Goal: Task Accomplishment & Management: Use online tool/utility

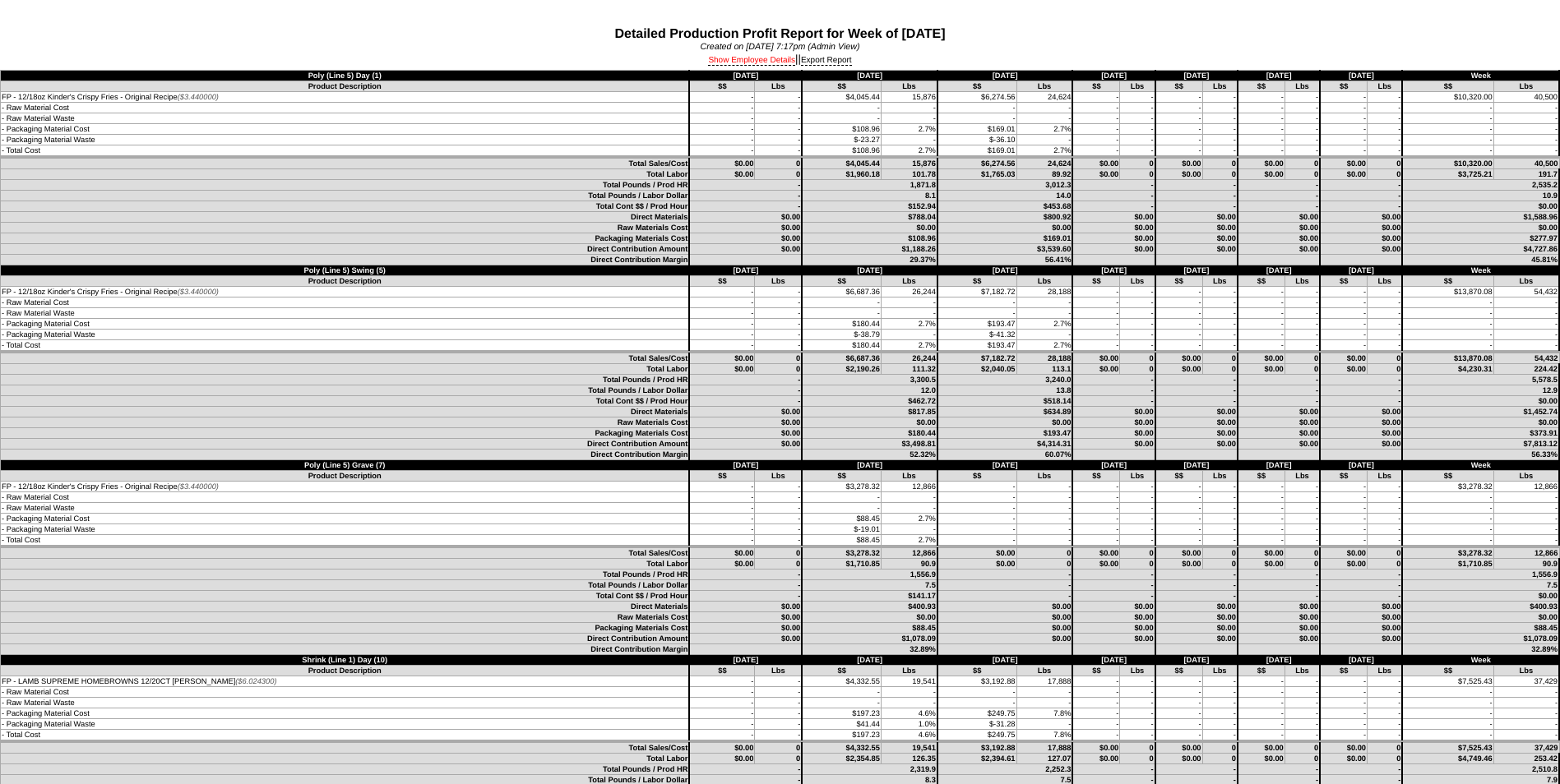
click at [760, 61] on link "Show Employee Details" at bounding box center [752, 60] width 87 height 10
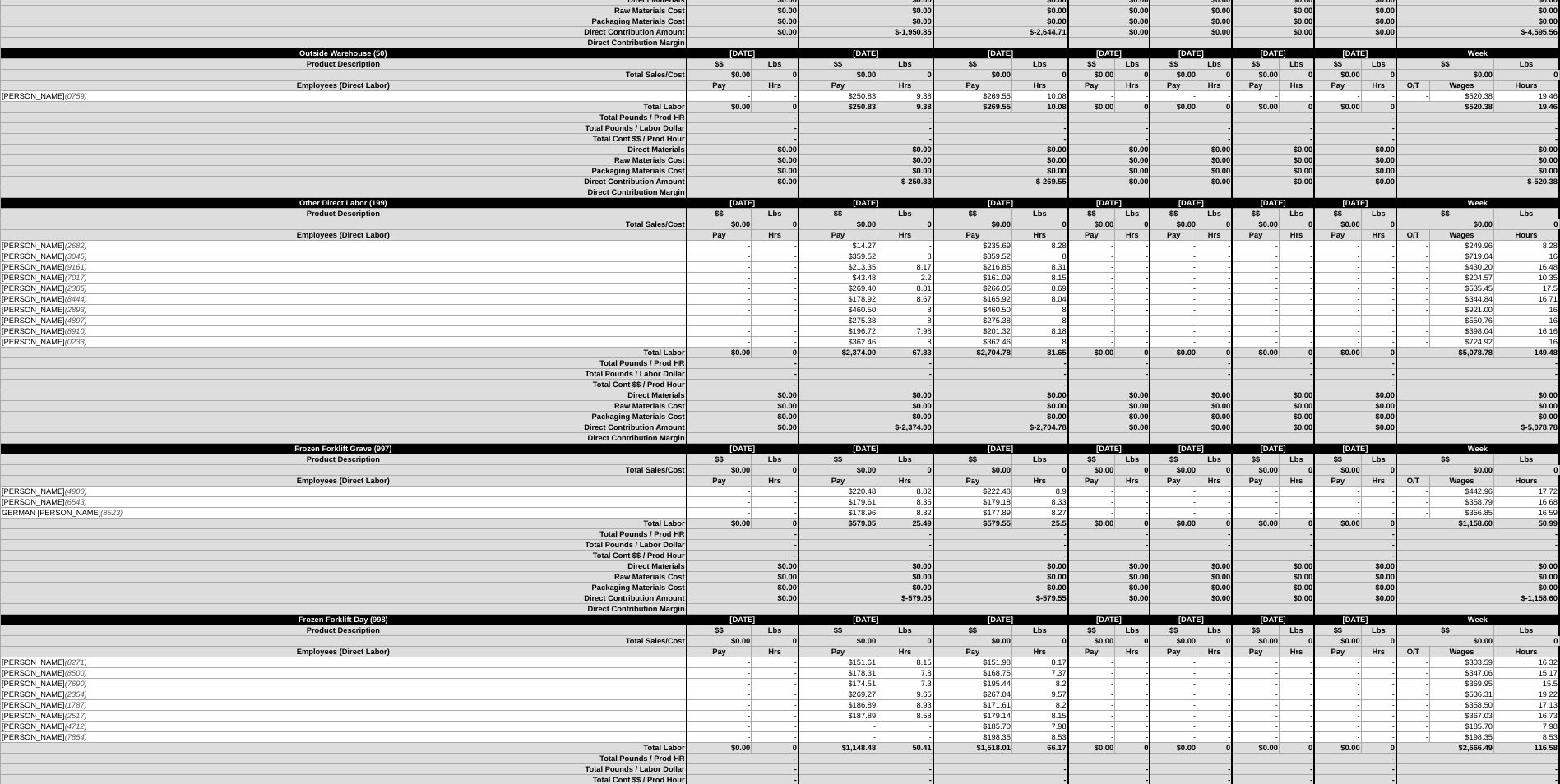
scroll to position [4769, 0]
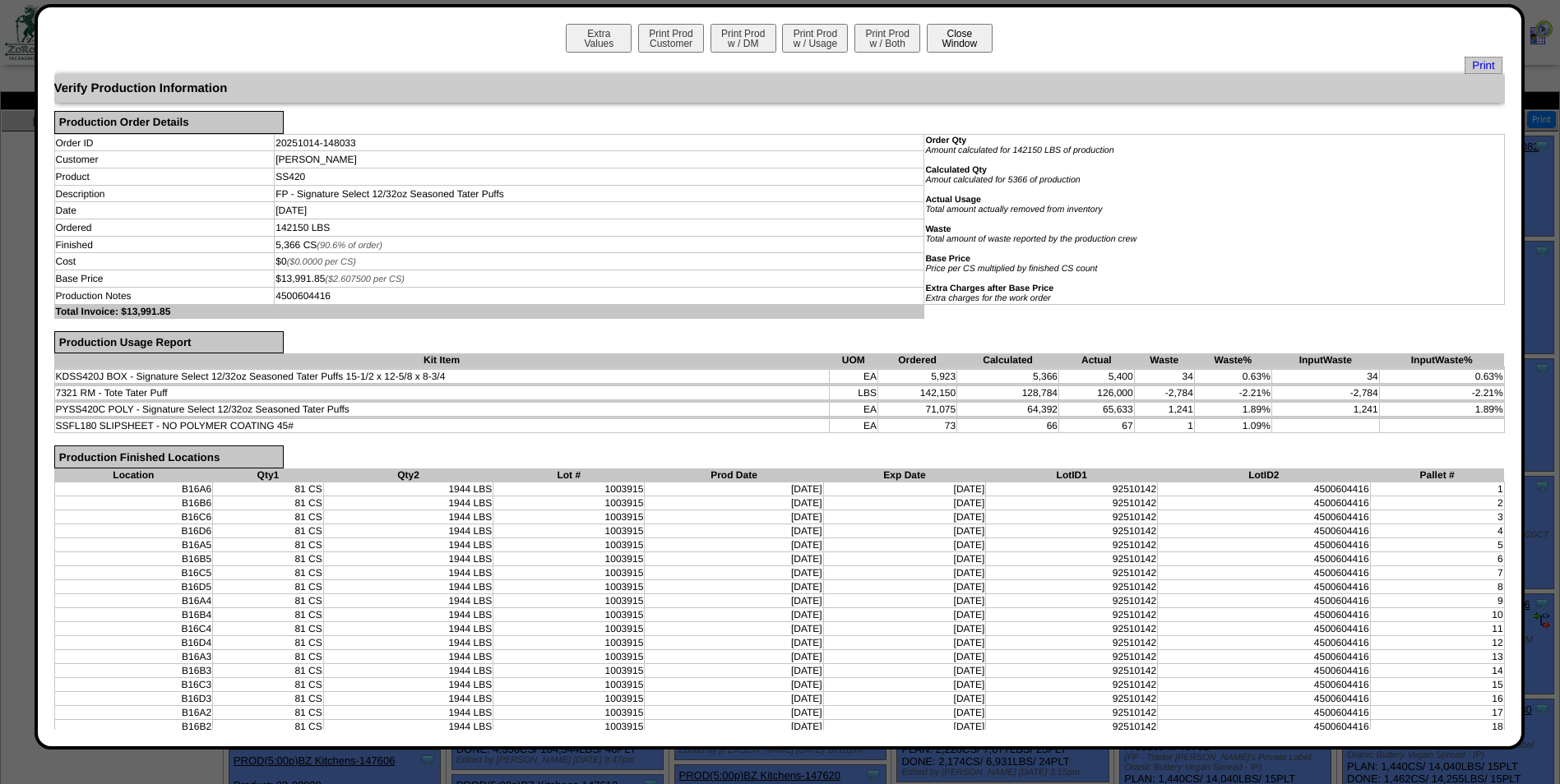
click at [937, 40] on button "Close Window" at bounding box center [960, 38] width 66 height 28
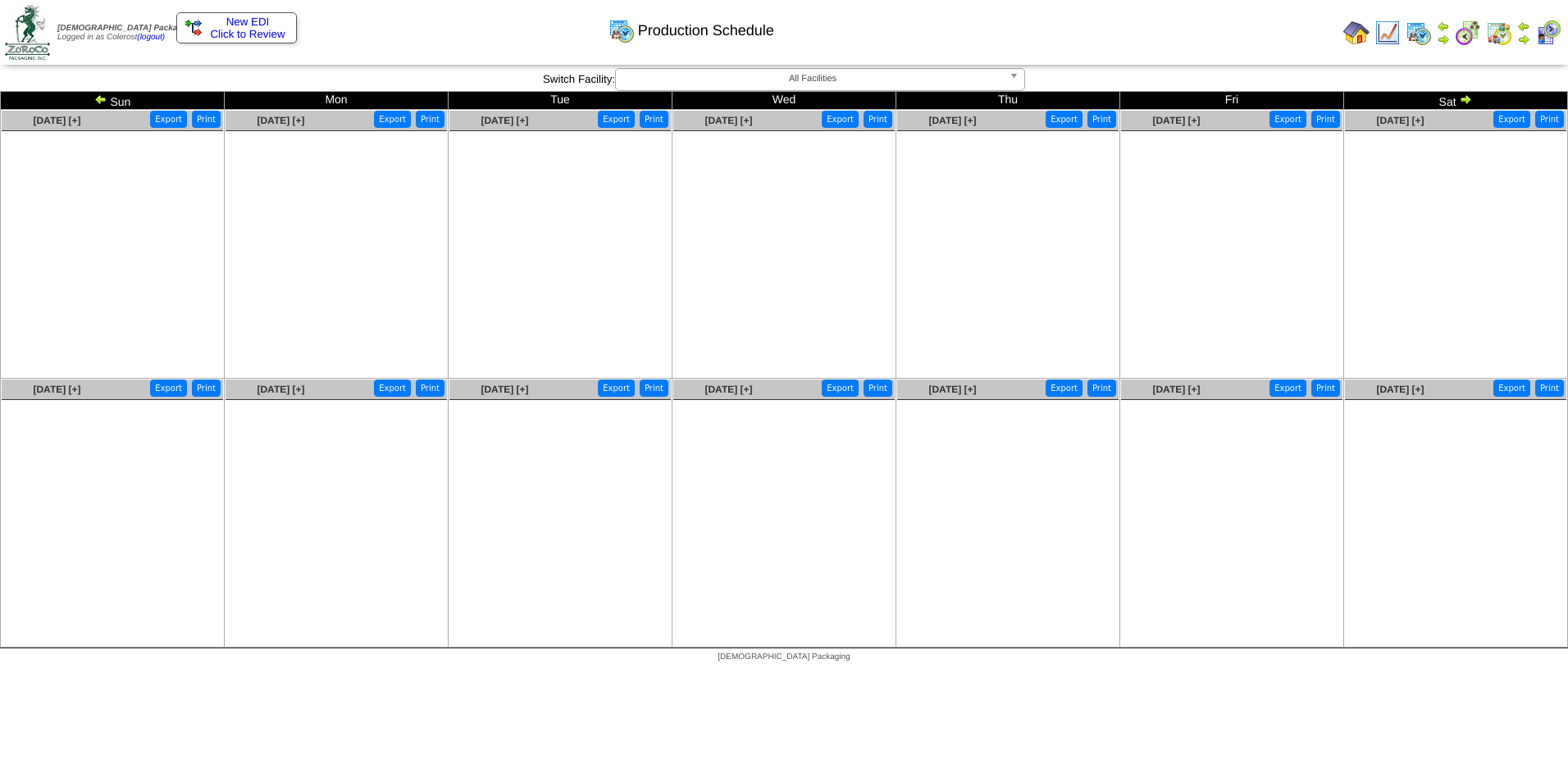
click at [306, 211] on ul at bounding box center [336, 254] width 222 height 246
click at [105, 102] on img at bounding box center [101, 99] width 13 height 13
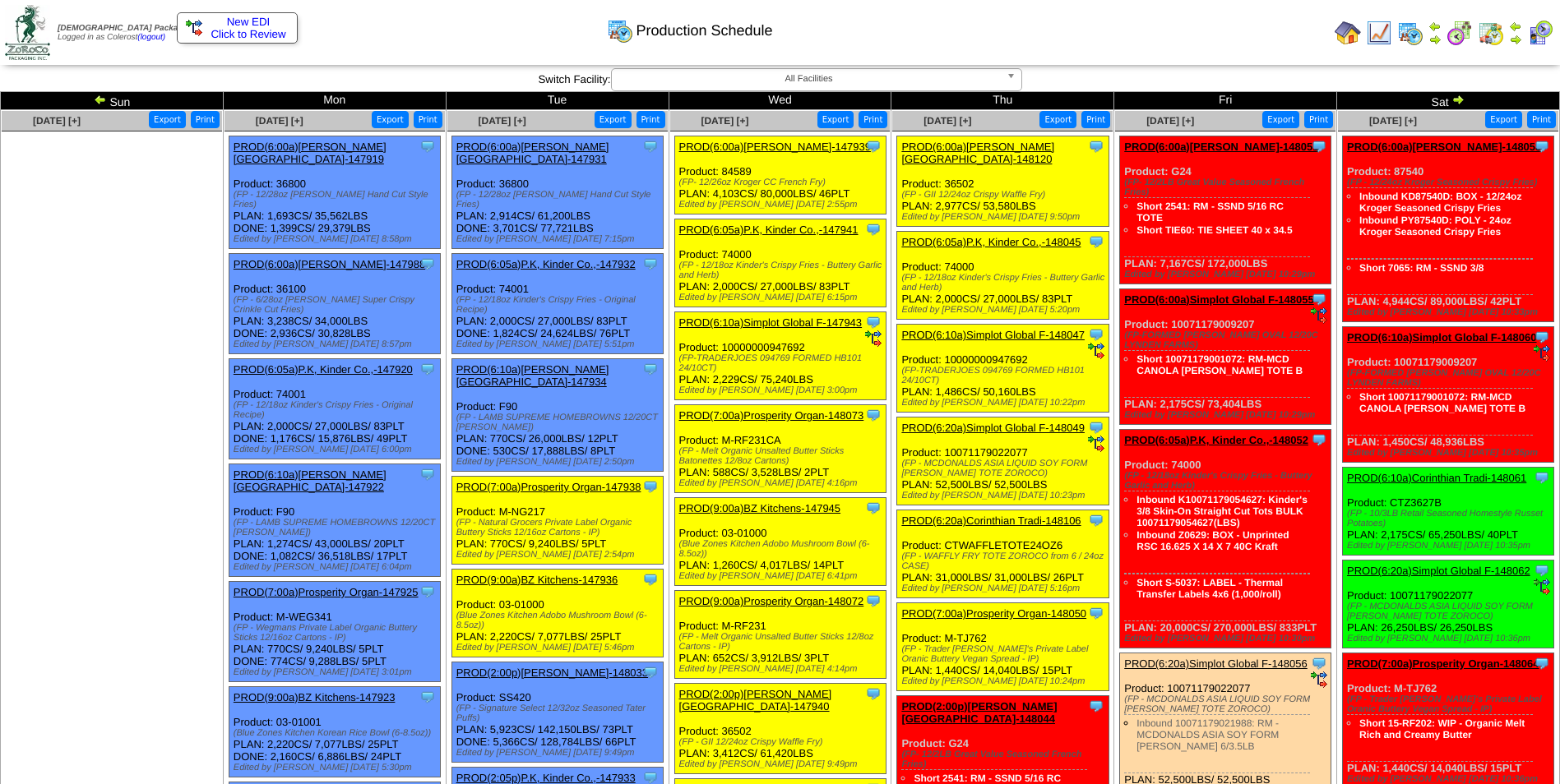
click at [98, 99] on img at bounding box center [100, 99] width 13 height 13
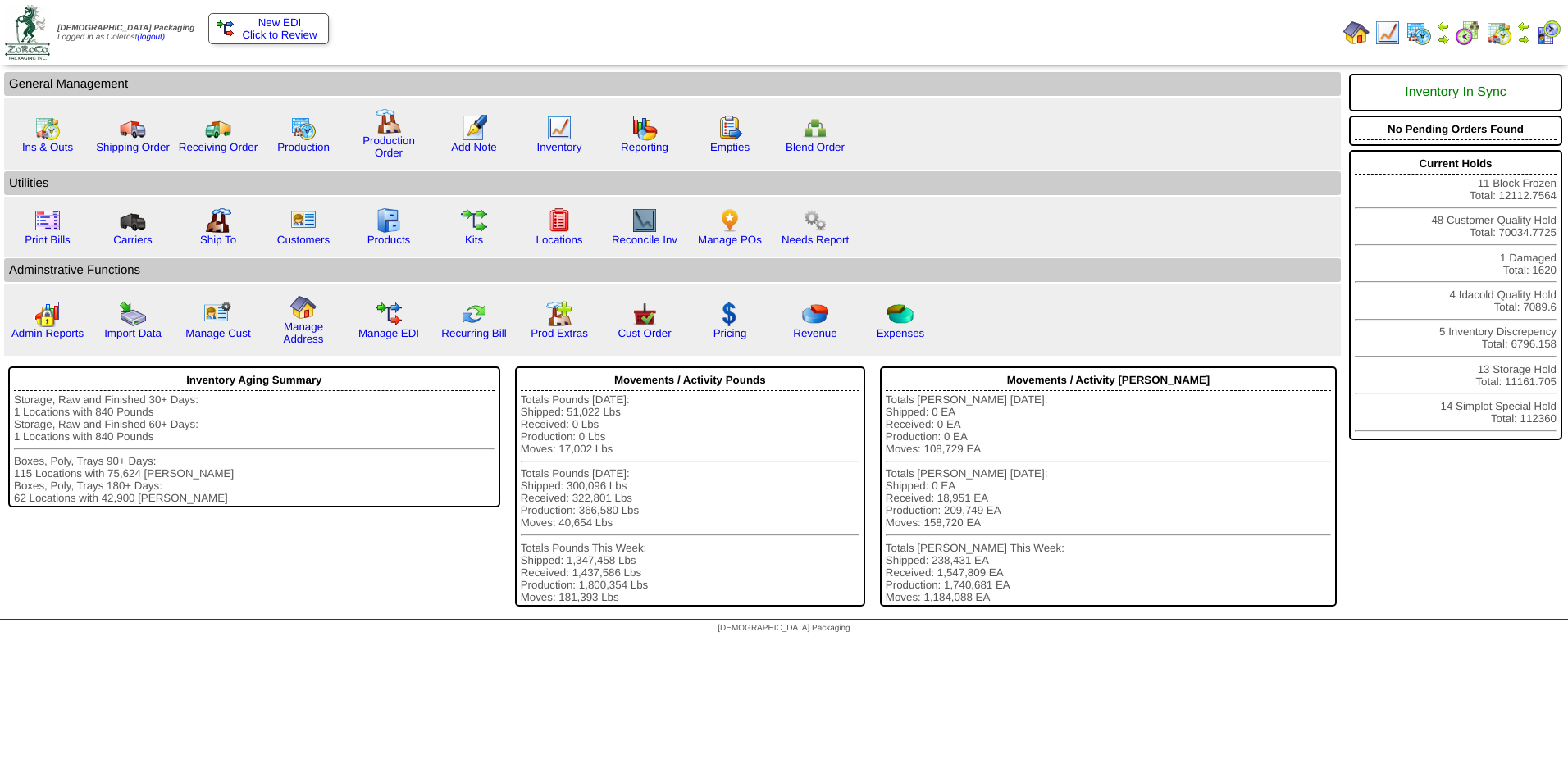
click at [1526, 40] on img at bounding box center [1524, 39] width 13 height 13
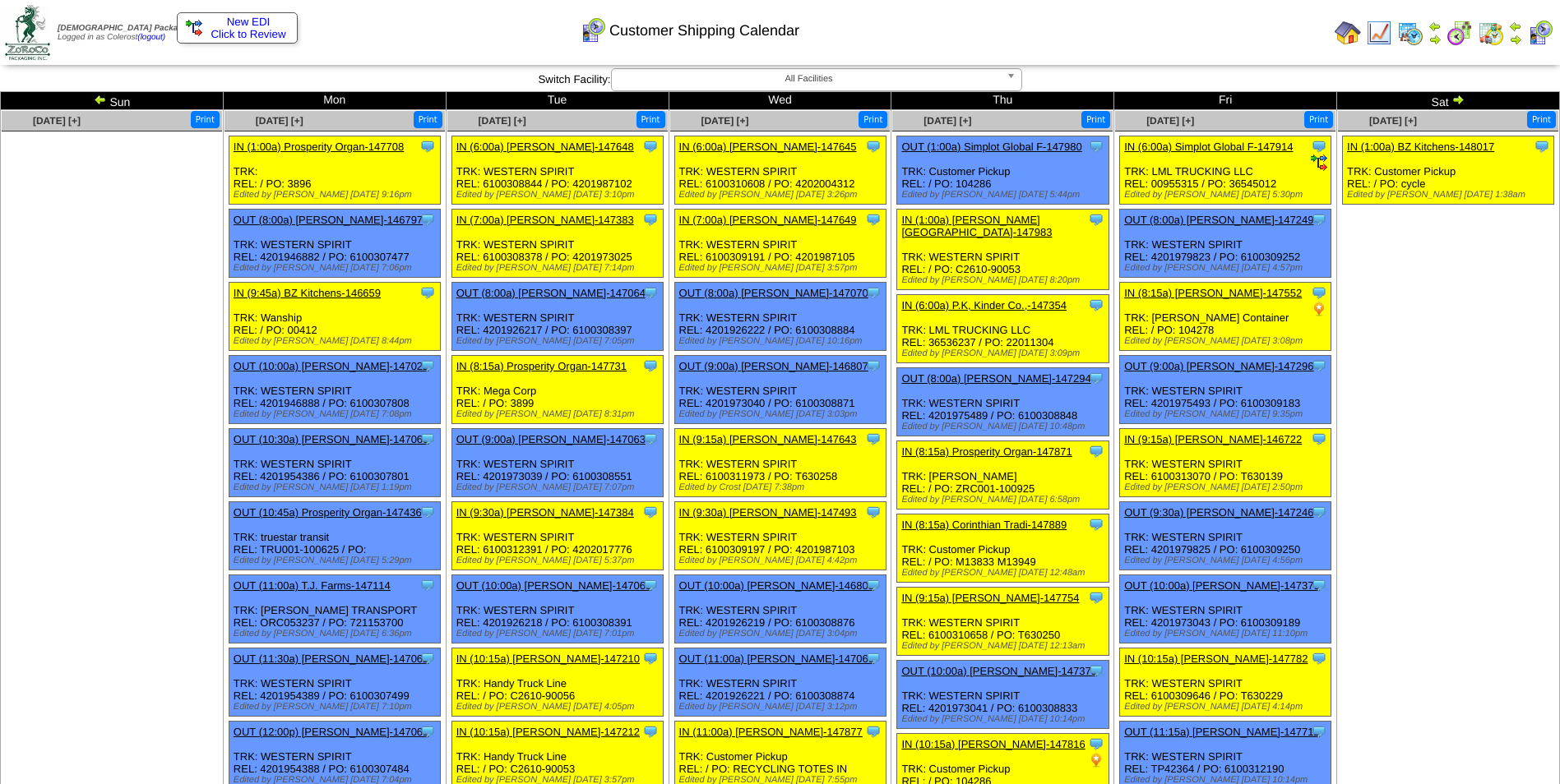
click at [1456, 100] on img at bounding box center [1458, 99] width 13 height 13
click at [1515, 40] on img at bounding box center [1516, 39] width 13 height 13
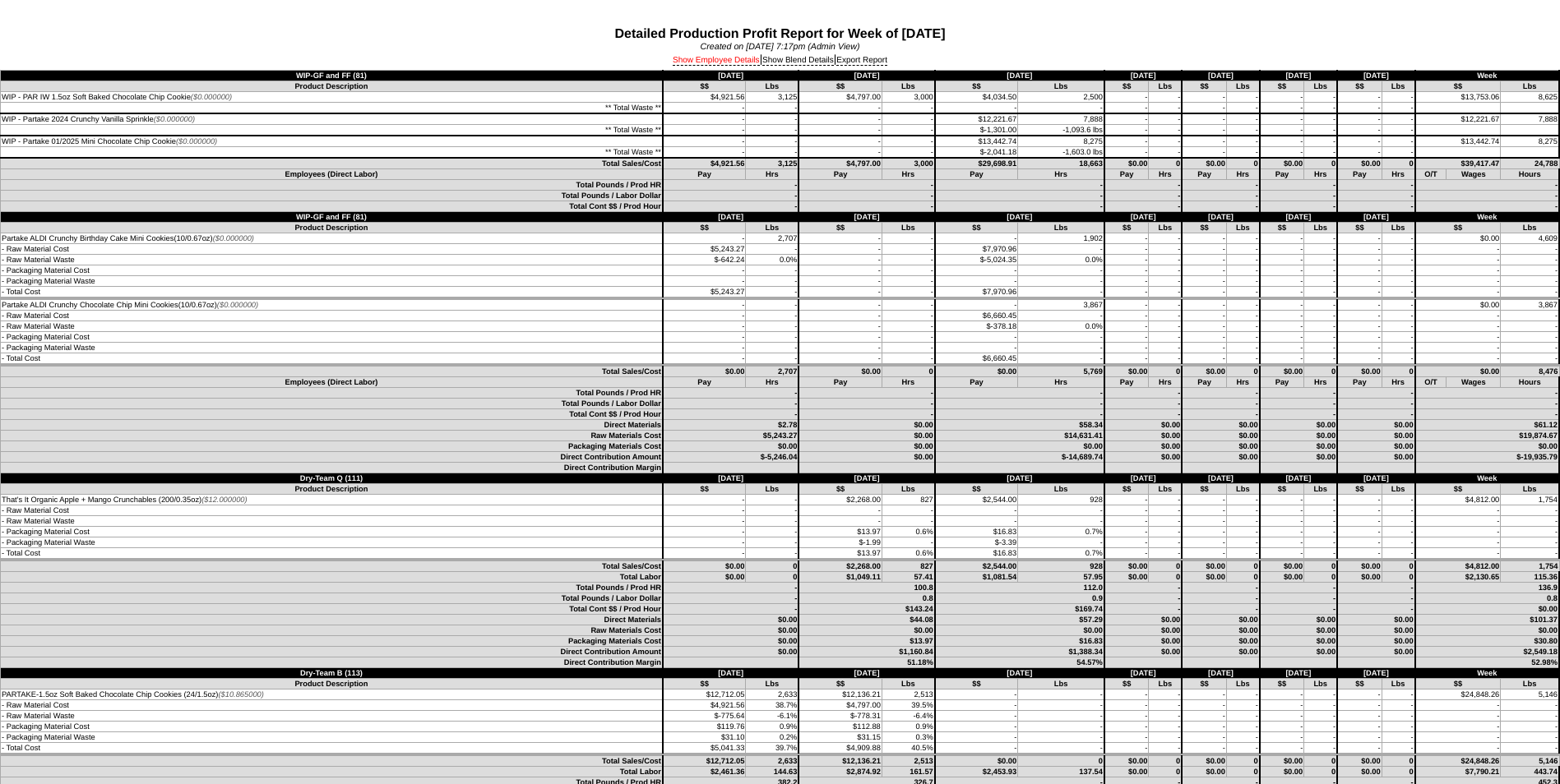
click at [726, 63] on link "Show Employee Details" at bounding box center [716, 60] width 87 height 10
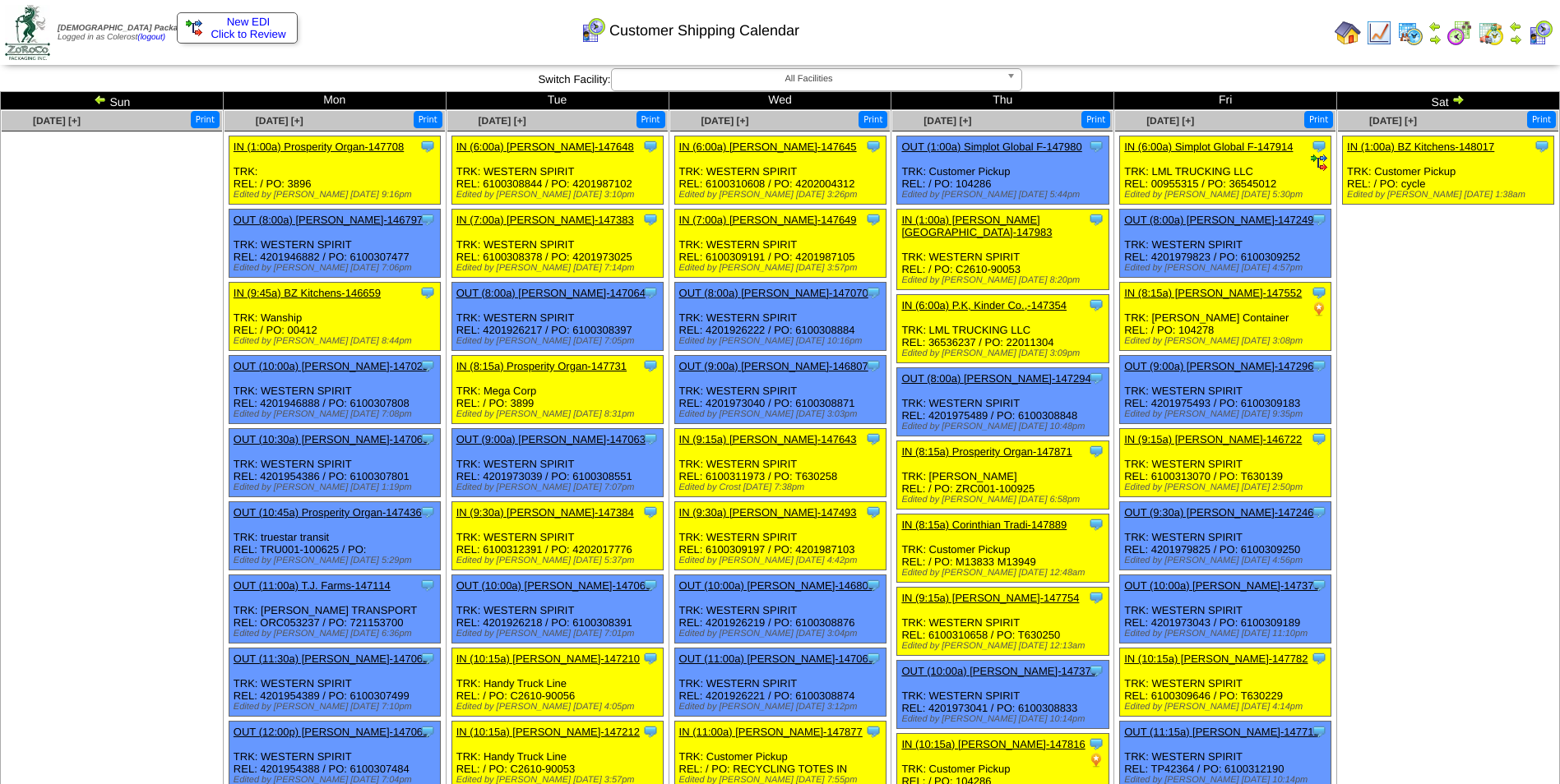
click at [1455, 101] on img at bounding box center [1458, 99] width 13 height 13
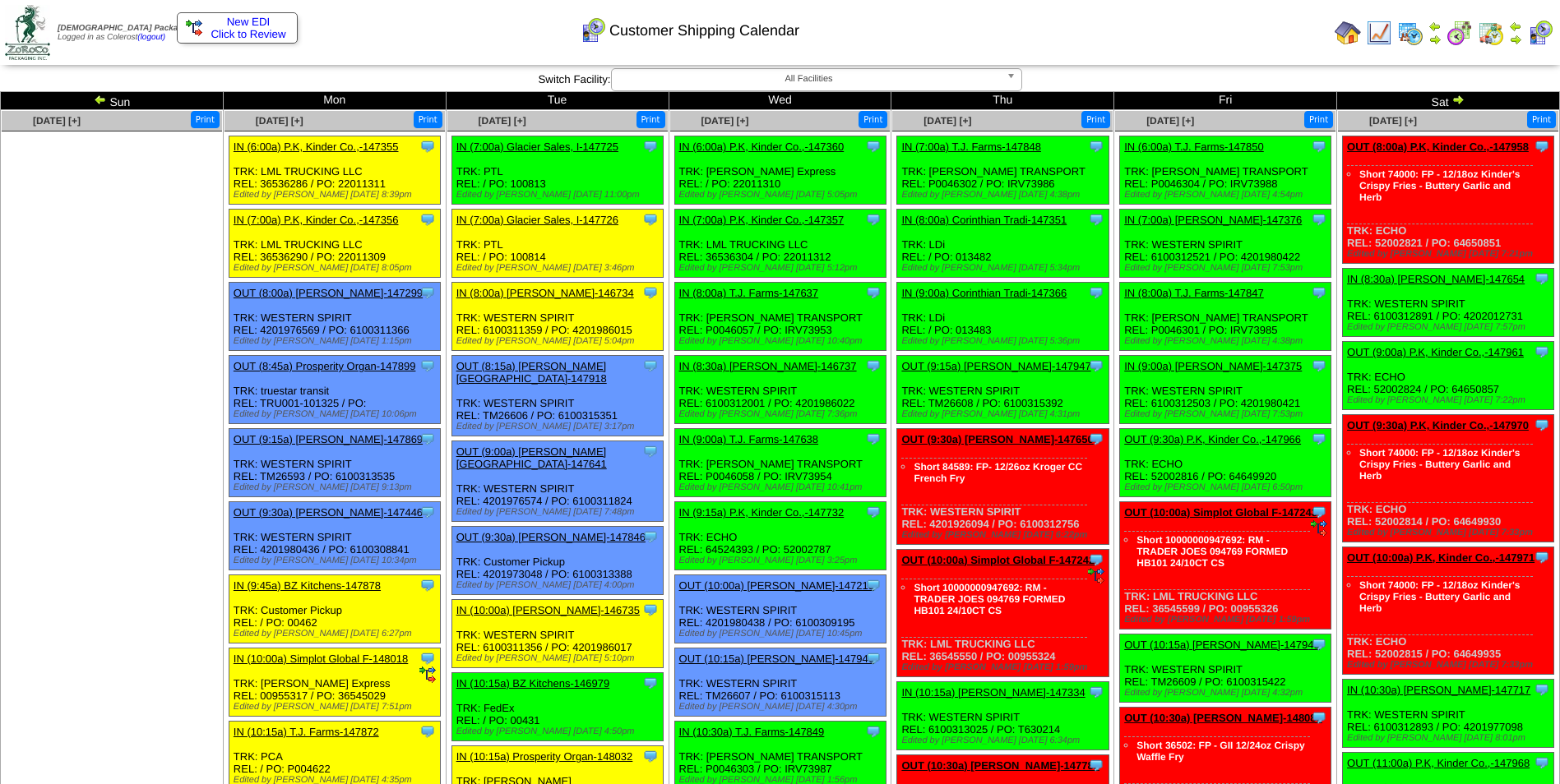
click at [1457, 104] on img at bounding box center [1458, 99] width 13 height 13
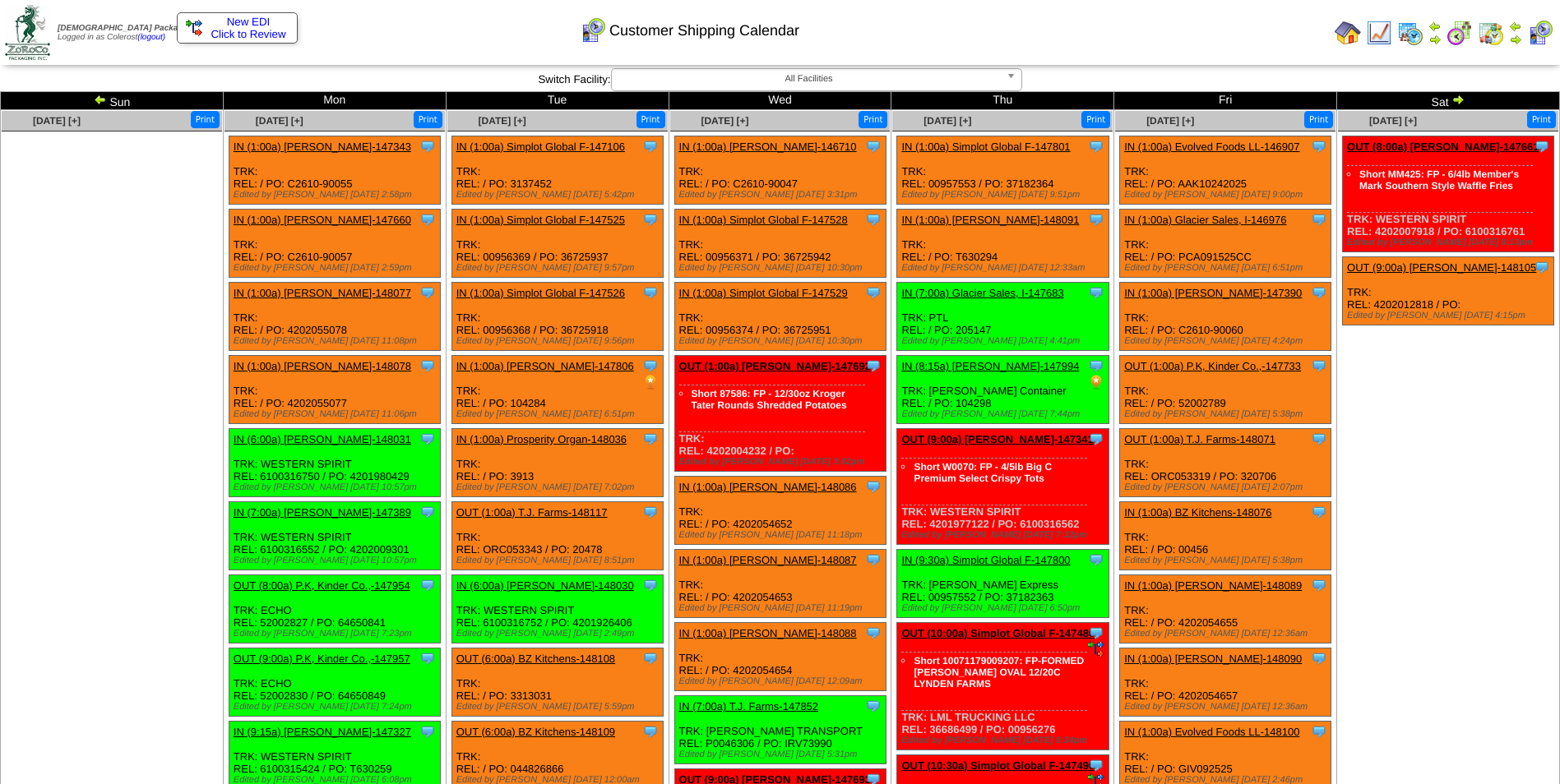
click at [1460, 97] on img at bounding box center [1458, 99] width 13 height 13
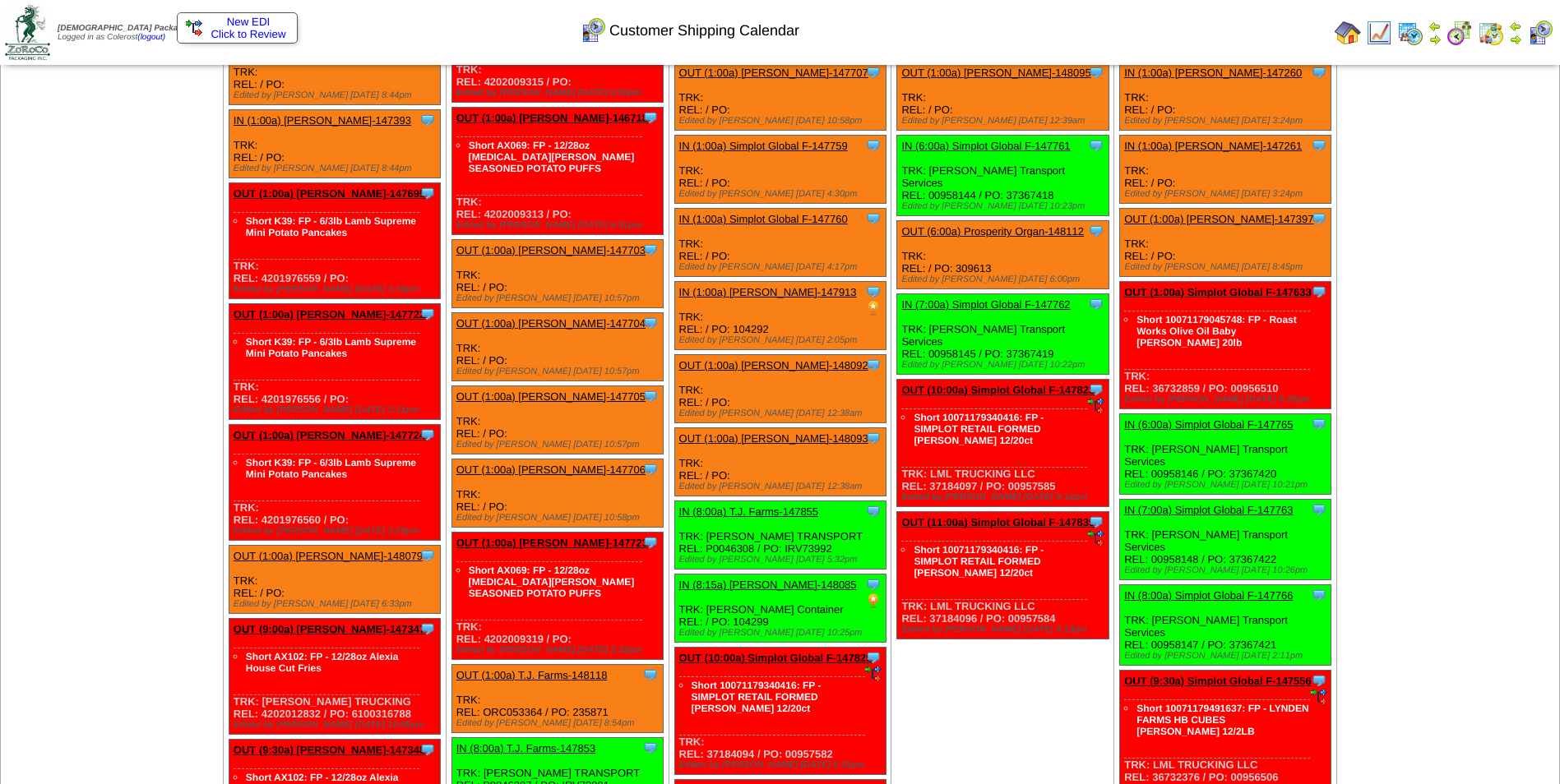
scroll to position [329, 0]
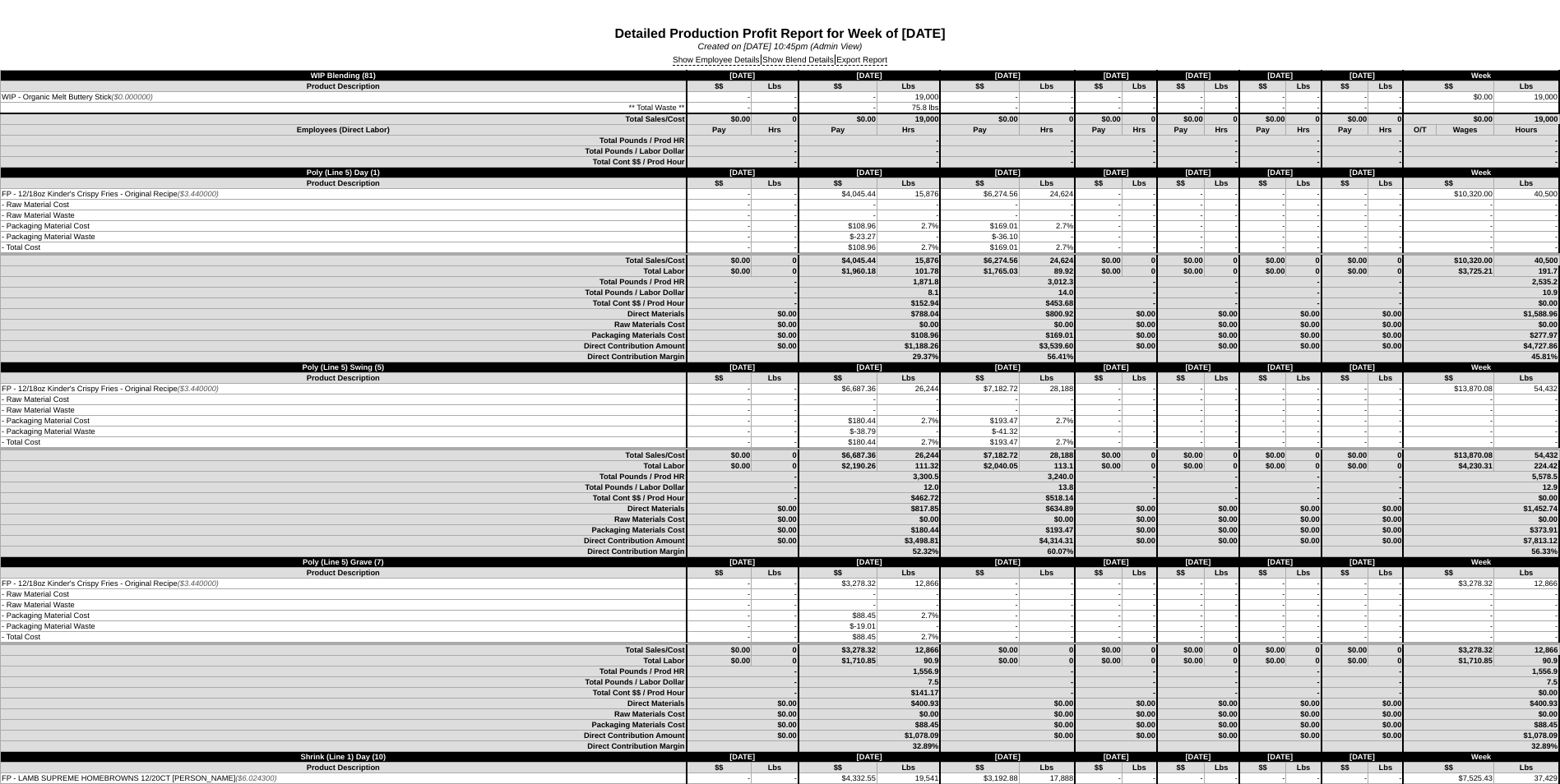
click at [727, 67] on div "Show Employee Details | Show Blend Details | Export Report" at bounding box center [780, 60] width 1560 height 18
click at [727, 58] on link "Show Employee Details" at bounding box center [716, 60] width 87 height 10
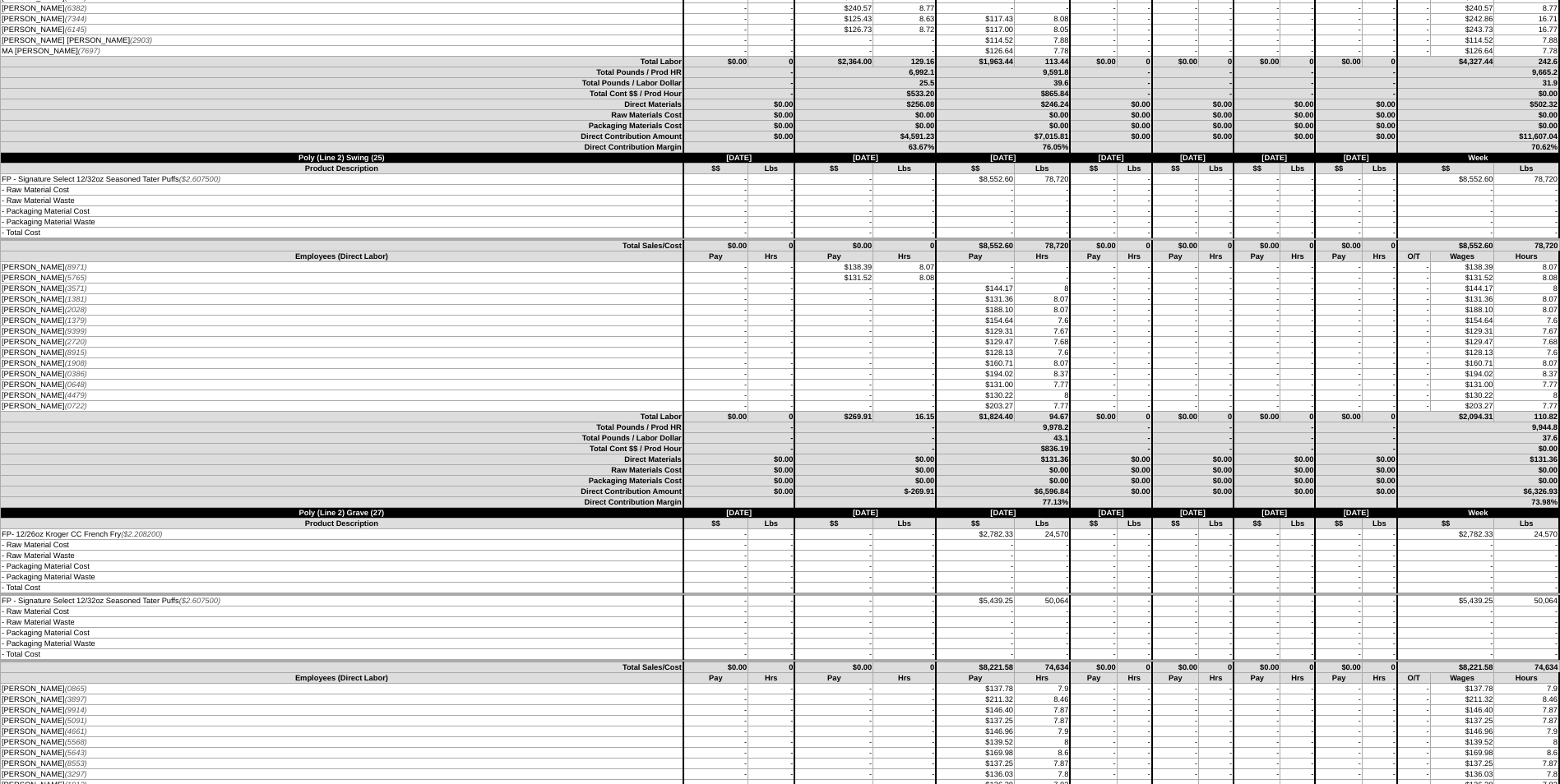
scroll to position [2466, 0]
